Goal: Task Accomplishment & Management: Manage account settings

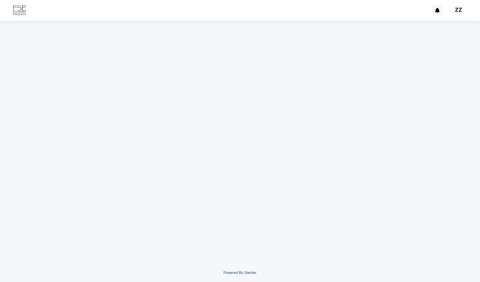
click at [457, 12] on div "ZZ" at bounding box center [459, 10] width 10 height 10
click at [347, 6] on div at bounding box center [240, 10] width 480 height 21
click at [19, 11] on img at bounding box center [19, 10] width 13 height 13
click at [438, 10] on icon at bounding box center [437, 10] width 5 height 5
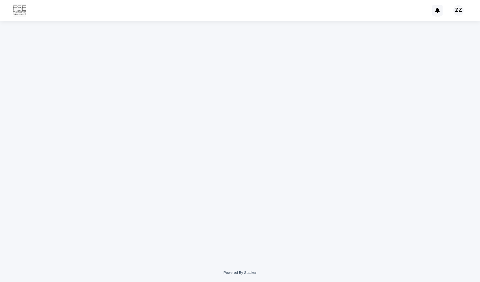
click at [462, 12] on div "ZZ" at bounding box center [459, 10] width 10 height 10
click at [445, 27] on p "Log Out" at bounding box center [452, 27] width 41 height 11
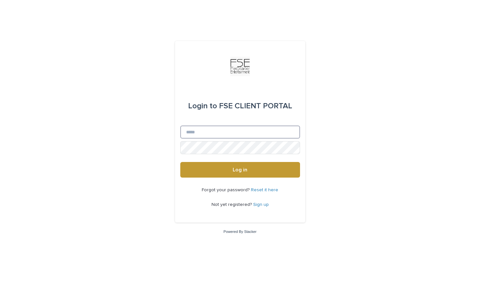
type input "**********"
click at [240, 170] on button "Log in" at bounding box center [240, 170] width 120 height 16
